Goal: Task Accomplishment & Management: Manage account settings

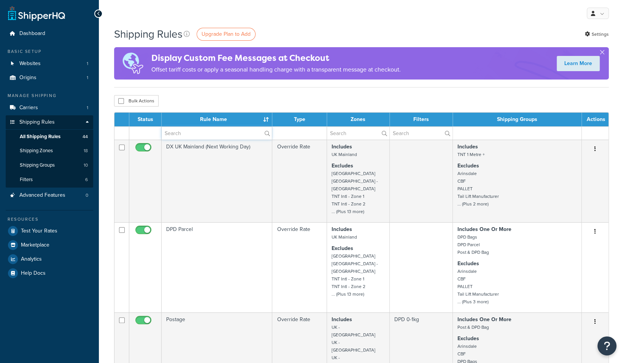
click at [207, 137] on input "text" at bounding box center [217, 133] width 110 height 13
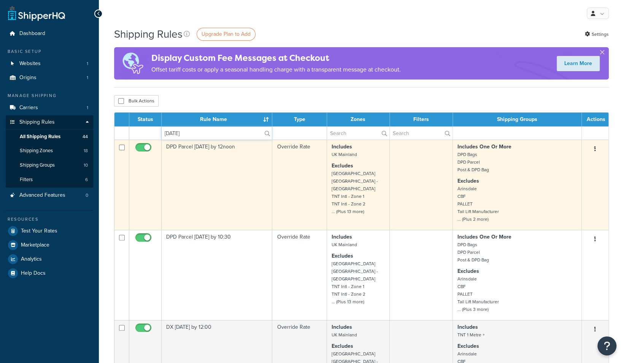
type input "[DATE]"
click at [142, 145] on input "checkbox" at bounding box center [144, 150] width 21 height 10
checkbox input "false"
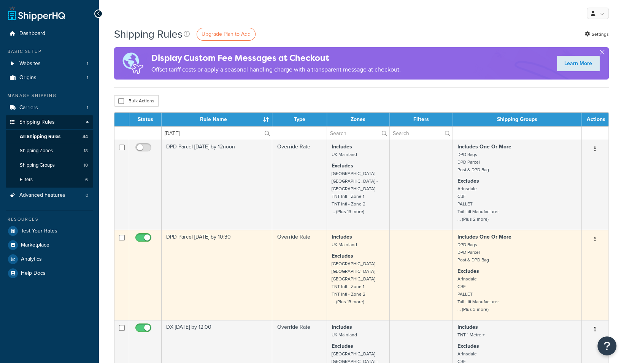
click at [140, 236] on input "checkbox" at bounding box center [144, 240] width 21 height 10
checkbox input "false"
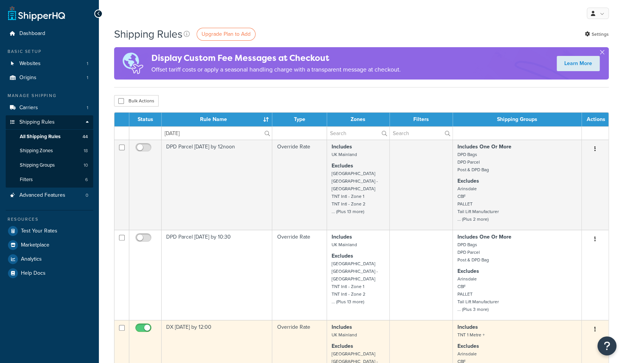
click at [143, 327] on input "checkbox" at bounding box center [144, 330] width 21 height 10
checkbox input "false"
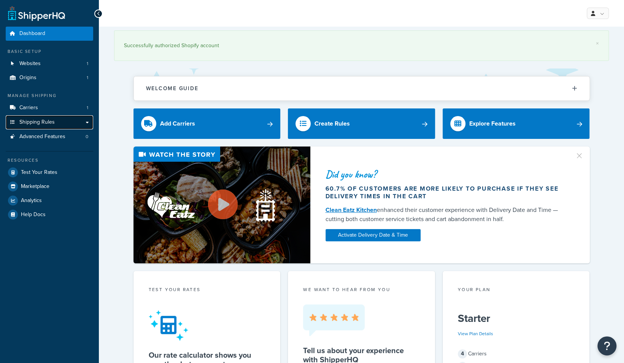
click at [40, 121] on span "Shipping Rules" at bounding box center [36, 122] width 35 height 6
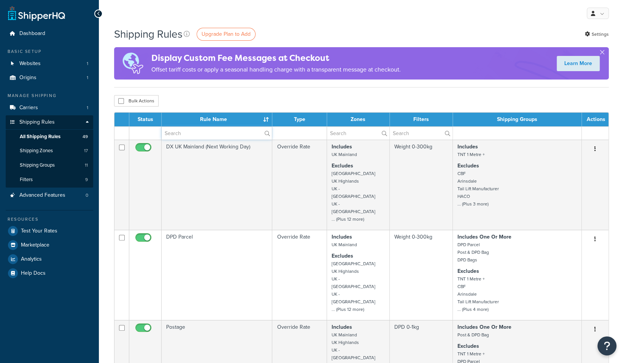
click at [179, 130] on input "text" at bounding box center [217, 133] width 110 height 13
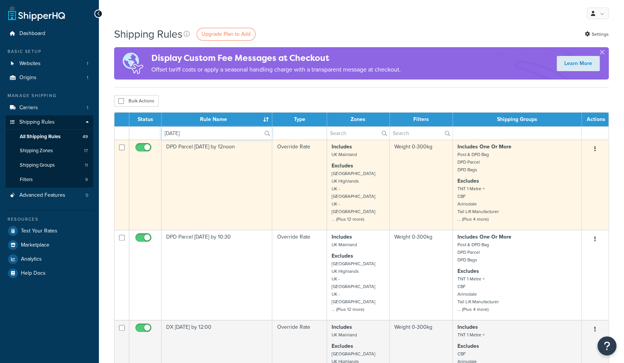
type input "[DATE]"
click at [143, 148] on input "checkbox" at bounding box center [144, 150] width 21 height 10
checkbox input "false"
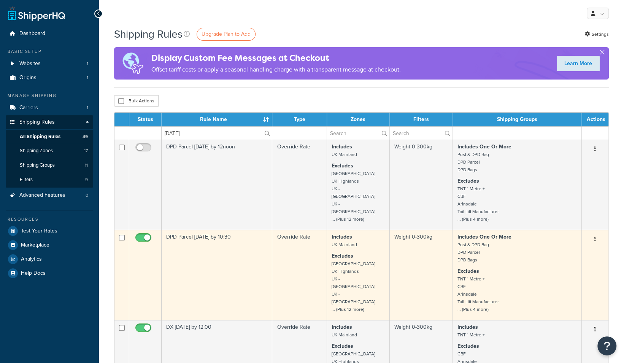
click at [142, 233] on span at bounding box center [143, 237] width 16 height 9
click at [142, 235] on input "checkbox" at bounding box center [144, 240] width 21 height 10
checkbox input "false"
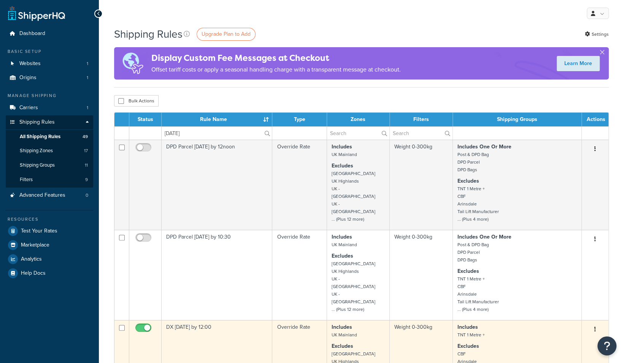
click at [150, 325] on input "checkbox" at bounding box center [144, 330] width 21 height 10
checkbox input "false"
